Goal: Transaction & Acquisition: Purchase product/service

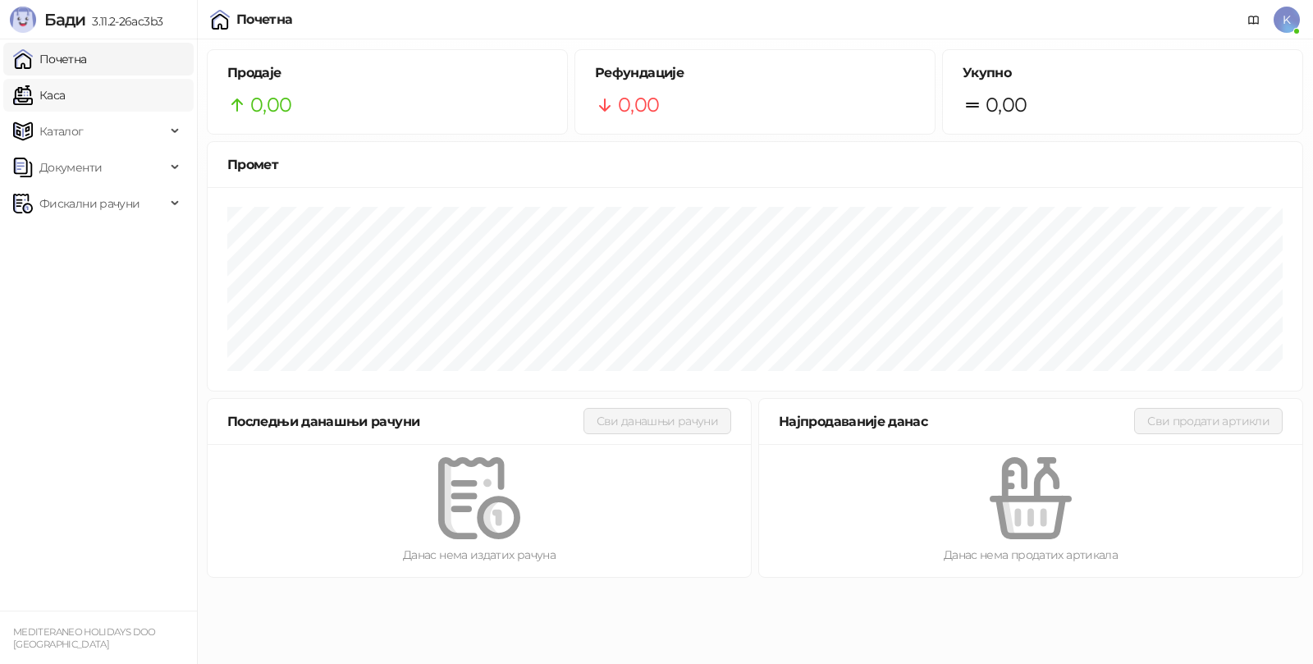
click at [60, 89] on link "Каса" at bounding box center [39, 95] width 52 height 33
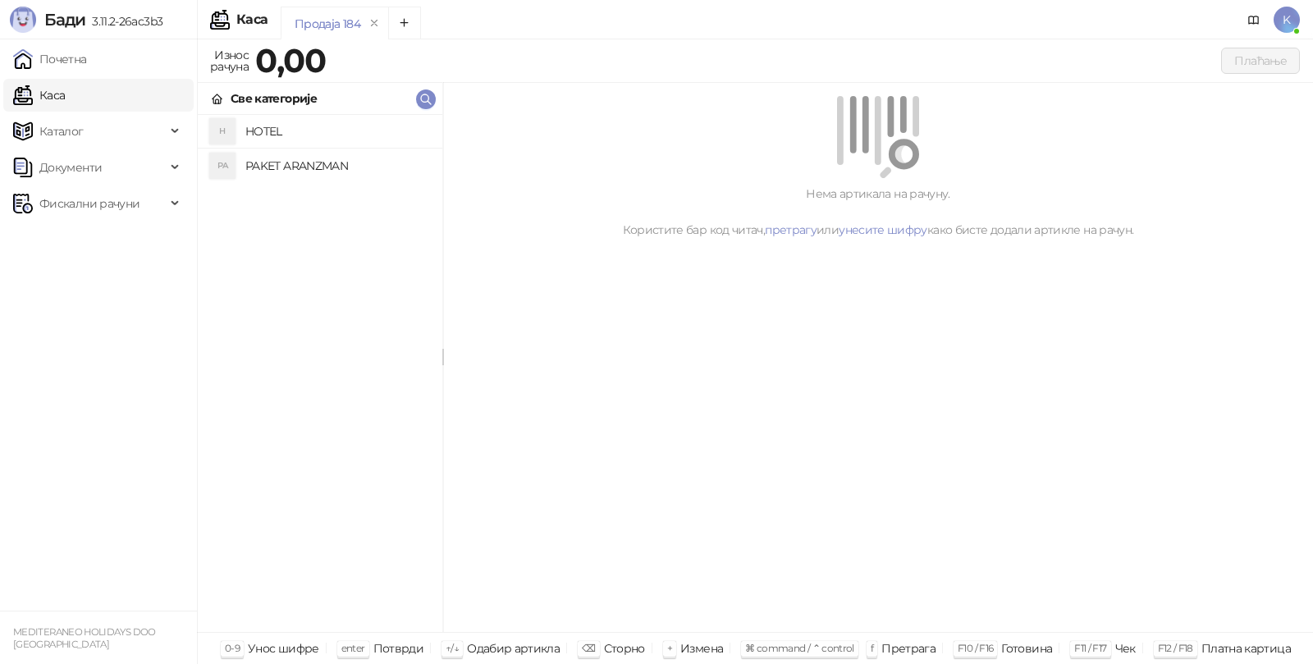
click at [301, 165] on h4 "PAKET ARANZMAN" at bounding box center [337, 166] width 184 height 26
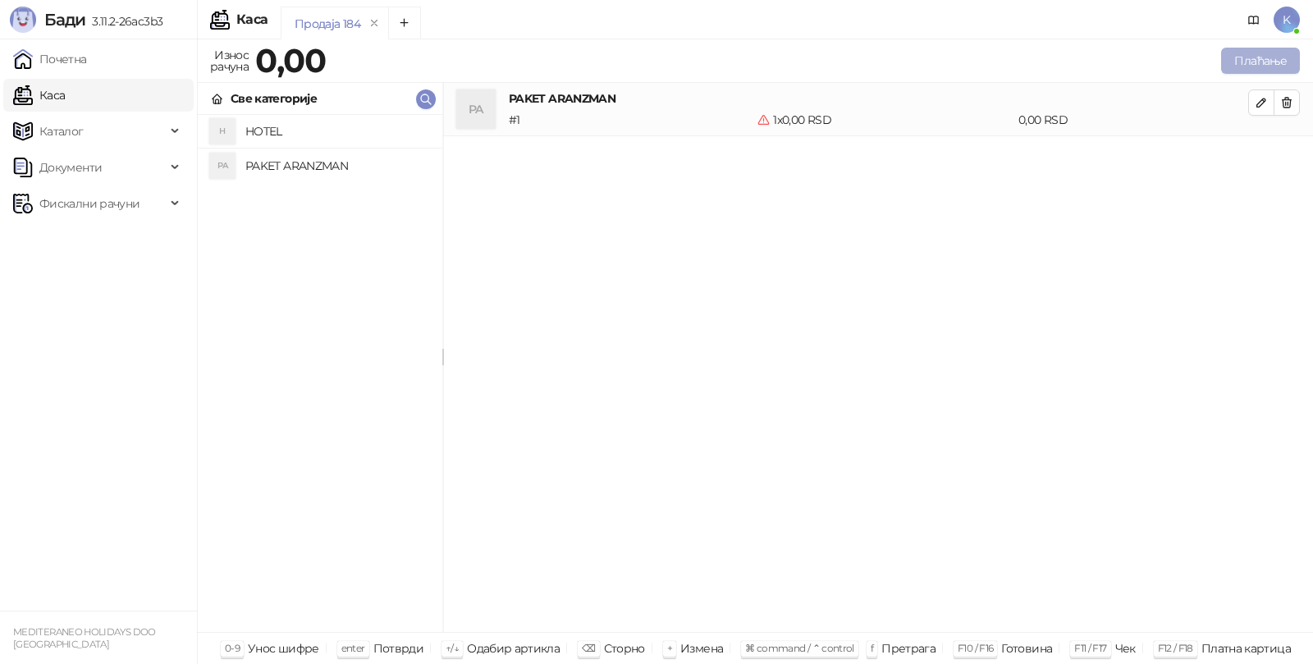
click at [1242, 61] on button "Плаћање" at bounding box center [1260, 61] width 79 height 26
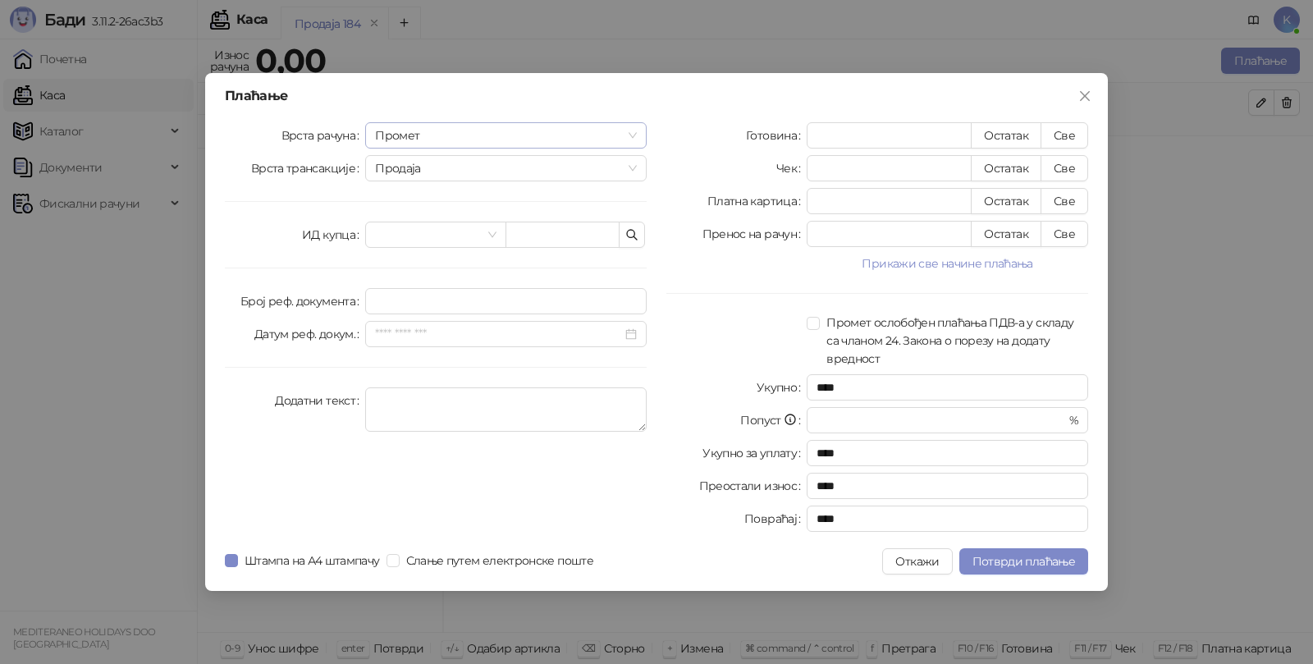
click at [375, 131] on span "Промет" at bounding box center [506, 135] width 262 height 25
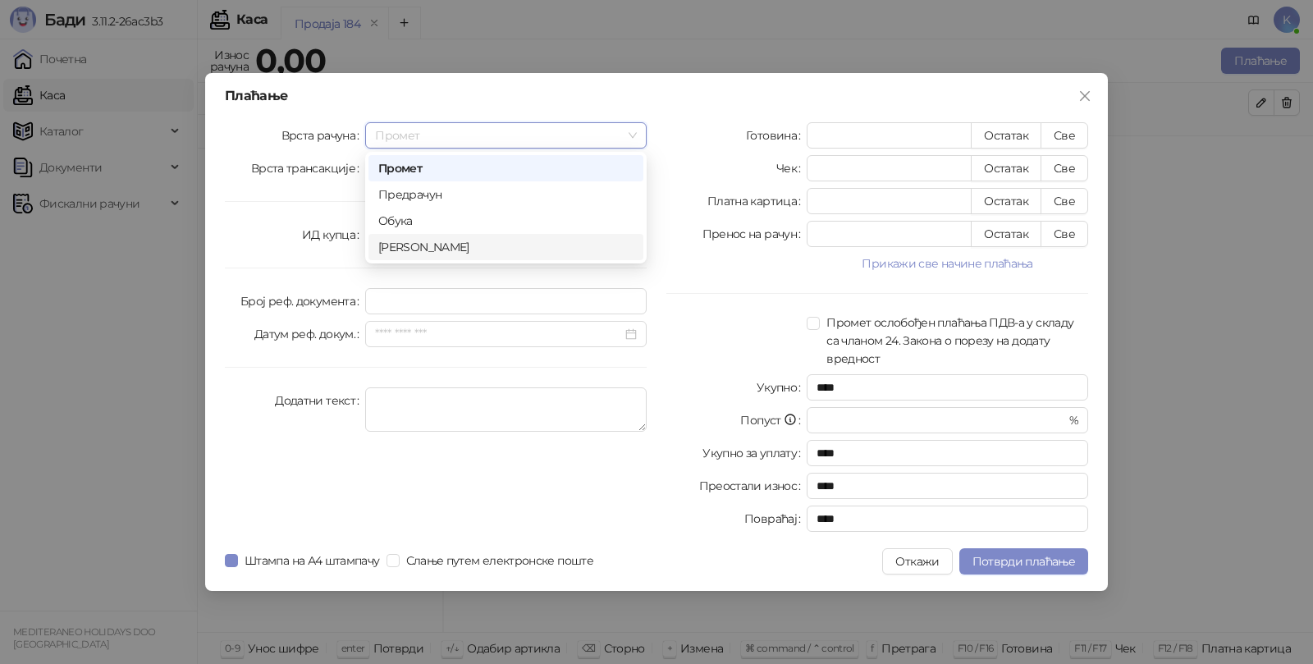
click at [396, 244] on div "[PERSON_NAME]" at bounding box center [505, 247] width 255 height 18
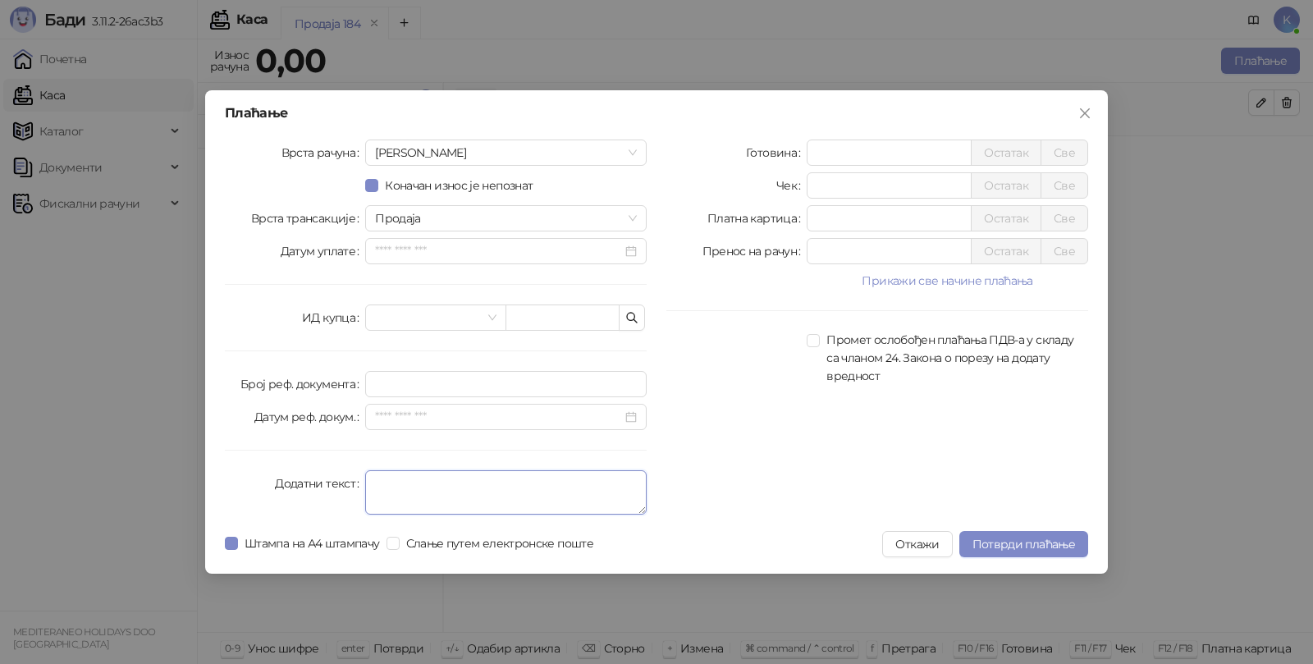
click at [385, 485] on textarea "Додатни текст" at bounding box center [506, 492] width 282 height 44
type textarea "*********"
click at [834, 218] on input "*" at bounding box center [889, 218] width 163 height 25
type input "*****"
click at [1012, 539] on span "Потврди плаћање" at bounding box center [1024, 544] width 103 height 15
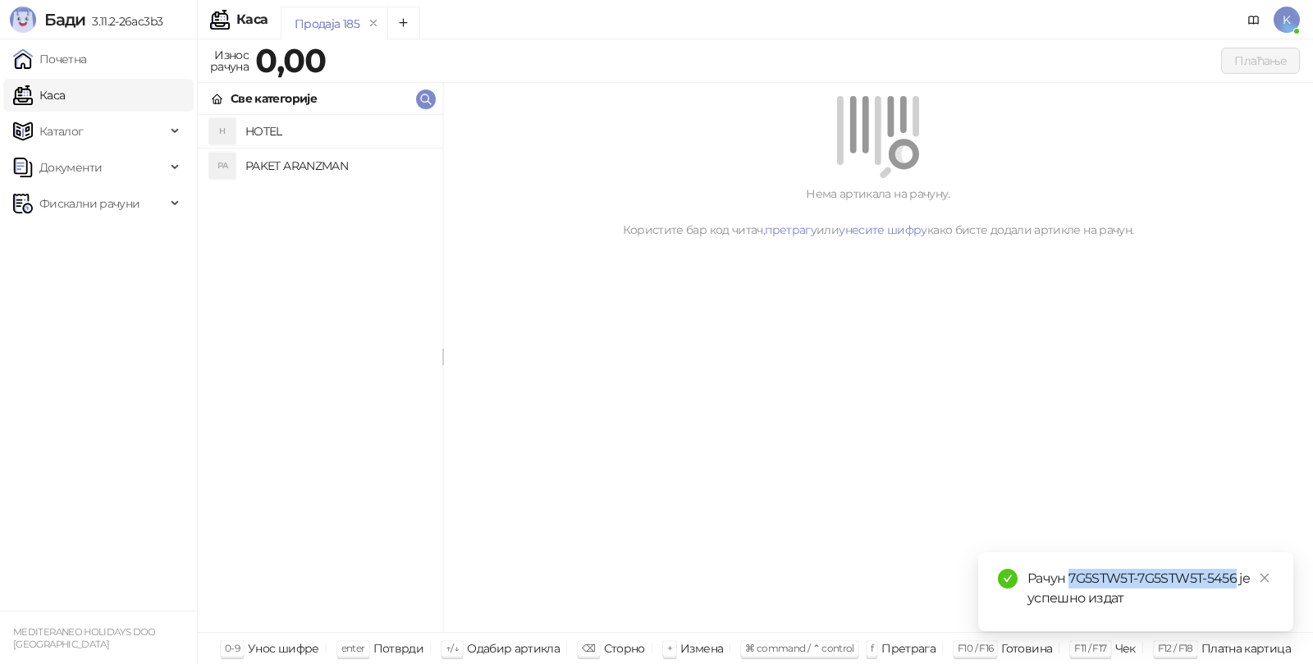
drag, startPoint x: 1069, startPoint y: 573, endPoint x: 1238, endPoint y: 570, distance: 169.1
click at [1238, 570] on div "Рачун 7G5STW5T-7G5STW5T-5456 је успешно издат" at bounding box center [1151, 588] width 246 height 39
copy div "7G5STW5T-7G5STW5T-5456"
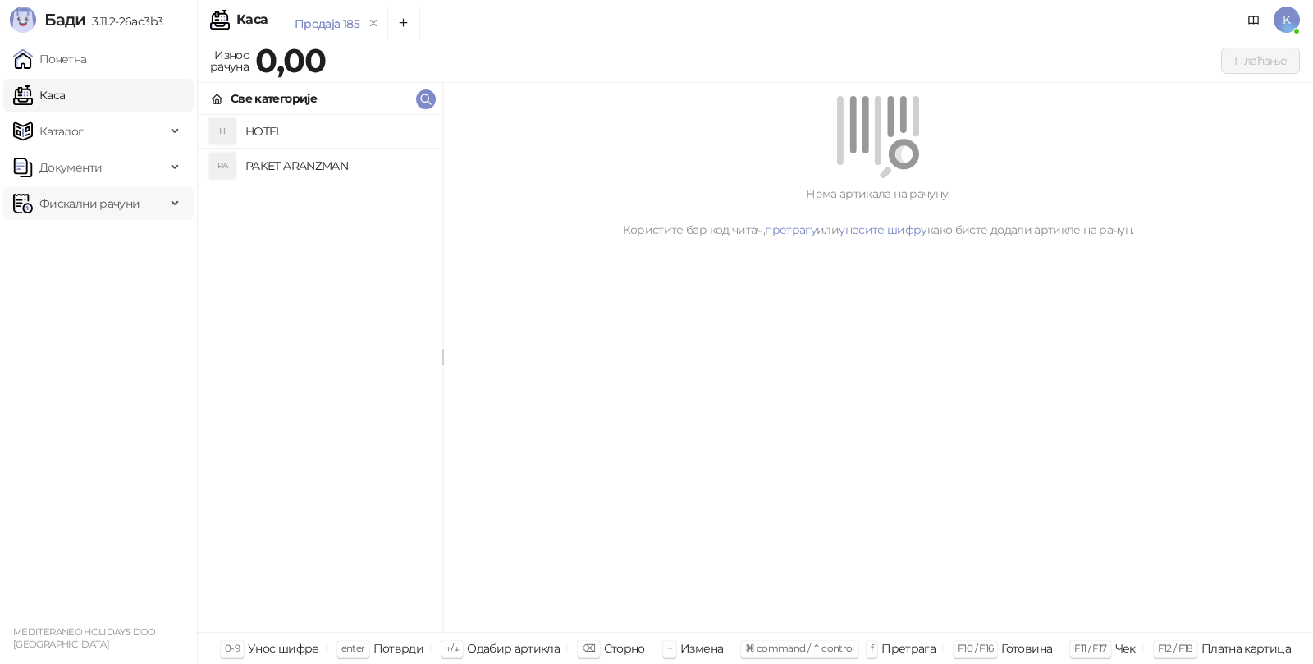
click at [108, 193] on span "Фискални рачуни" at bounding box center [89, 203] width 100 height 33
click at [80, 242] on link "Издати рачуни" at bounding box center [75, 239] width 110 height 33
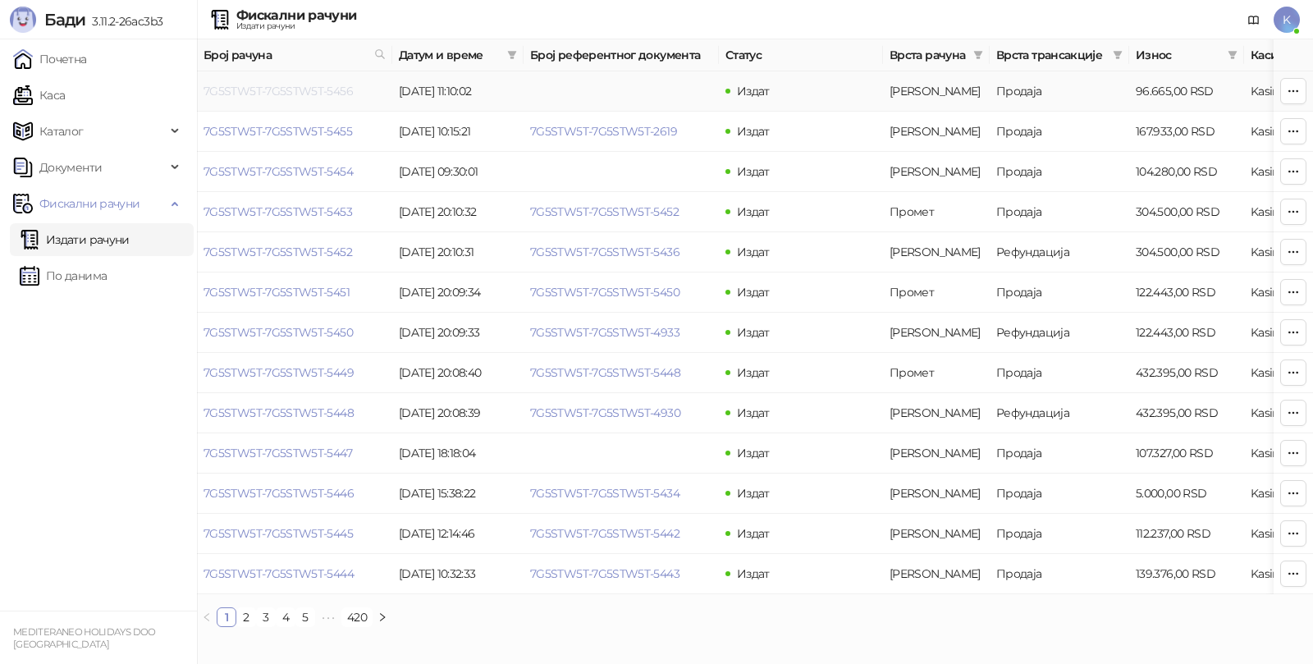
click at [277, 90] on link "7G5STW5T-7G5STW5T-5456" at bounding box center [278, 91] width 149 height 15
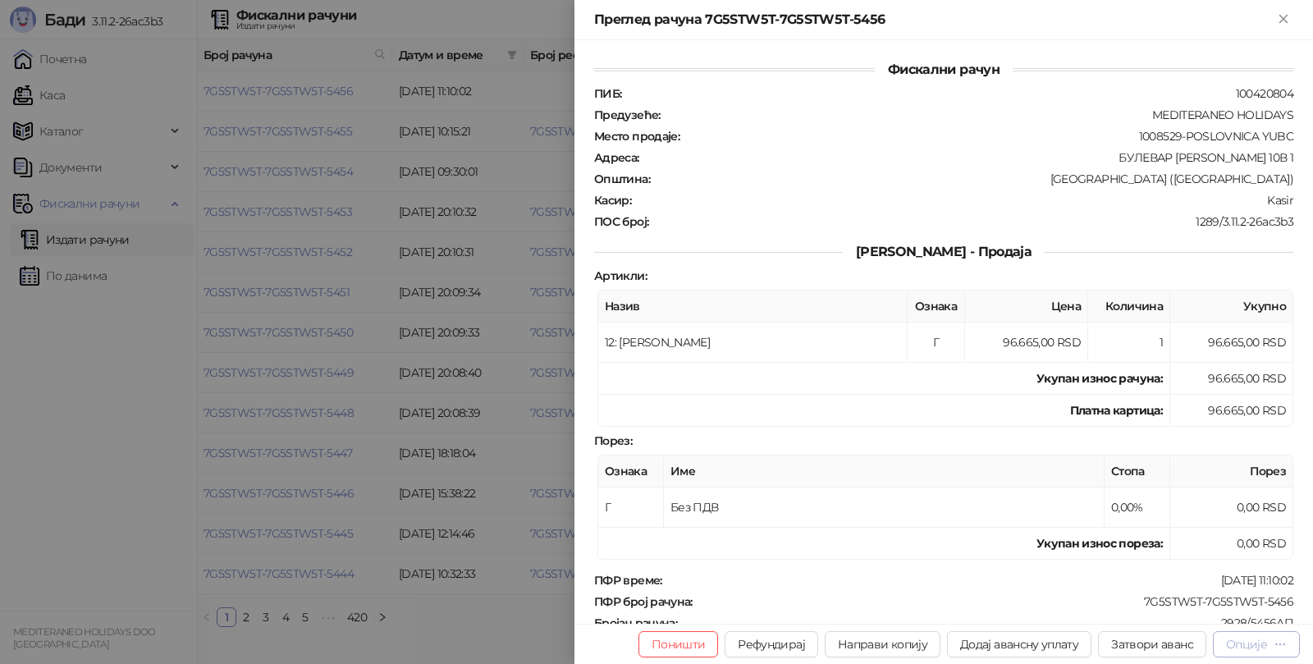
click at [1274, 652] on div "button" at bounding box center [1280, 644] width 13 height 16
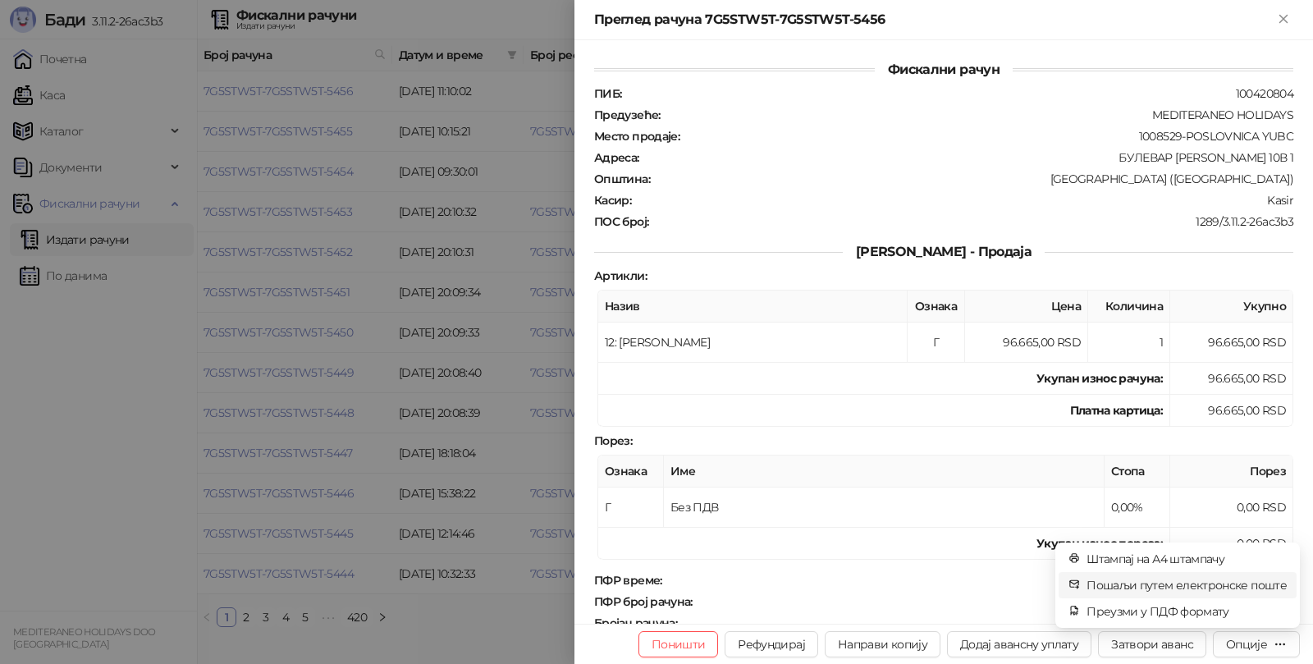
click at [1212, 584] on span "Пошаљи путем електронске поште" at bounding box center [1187, 585] width 200 height 18
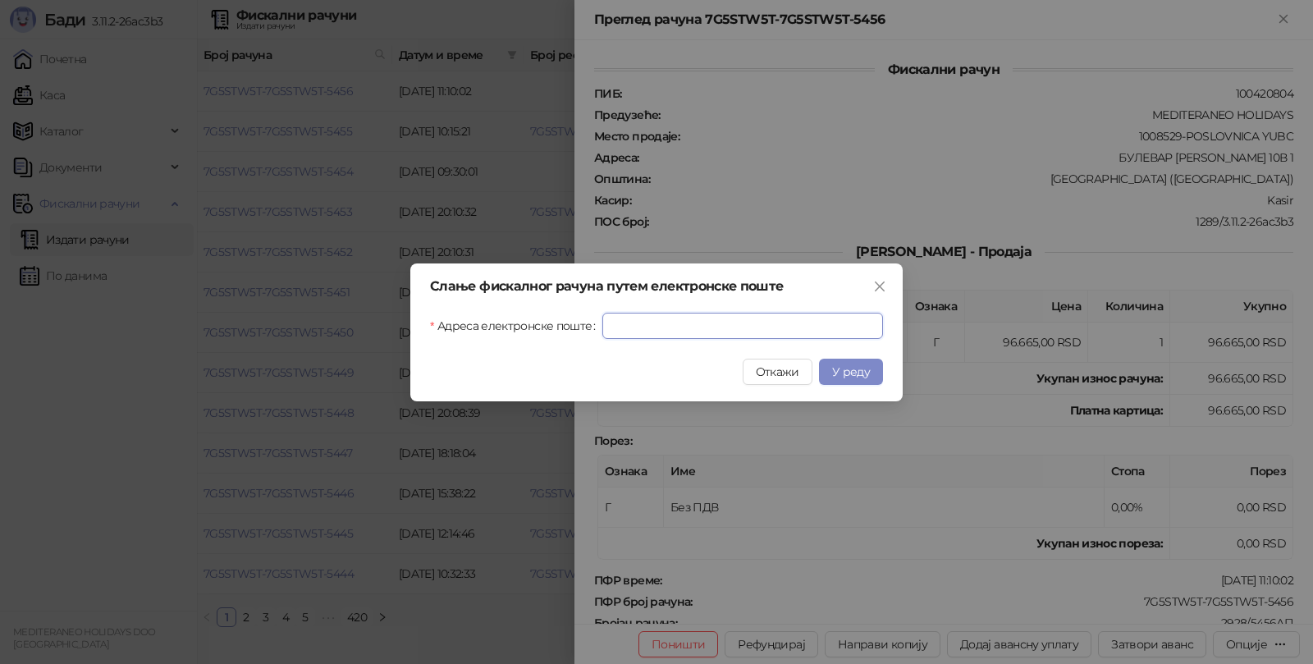
click at [719, 326] on input "Адреса електронске поште" at bounding box center [742, 326] width 281 height 26
paste input "**********"
type input "**********"
click at [865, 369] on span "У реду" at bounding box center [851, 371] width 38 height 15
